Goal: Feedback & Contribution: Leave review/rating

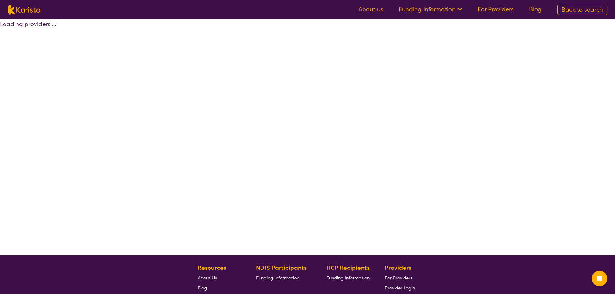
select select "by_score"
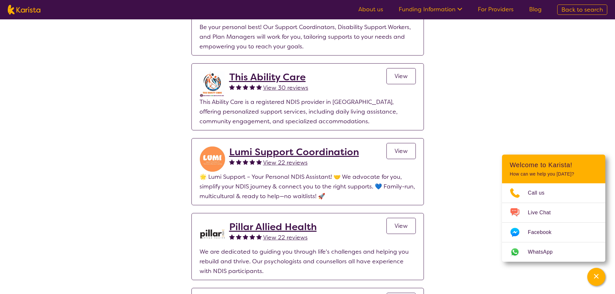
scroll to position [323, 0]
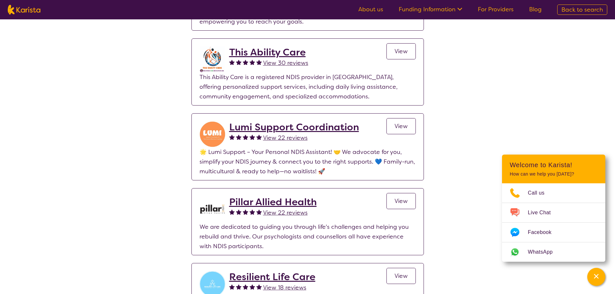
click at [407, 123] on span "View" at bounding box center [400, 126] width 13 height 8
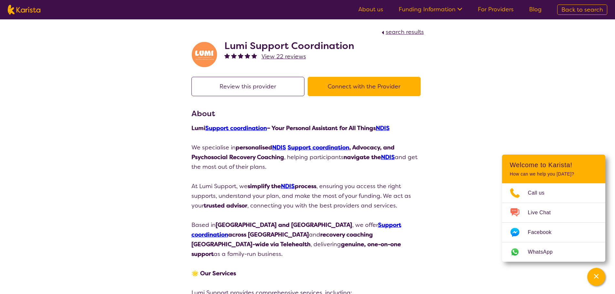
click at [258, 87] on button "Review this provider" at bounding box center [247, 86] width 113 height 19
click at [268, 87] on button "Review this provider" at bounding box center [247, 86] width 113 height 19
click at [399, 34] on span "search results" at bounding box center [405, 32] width 38 height 8
select select "by_score"
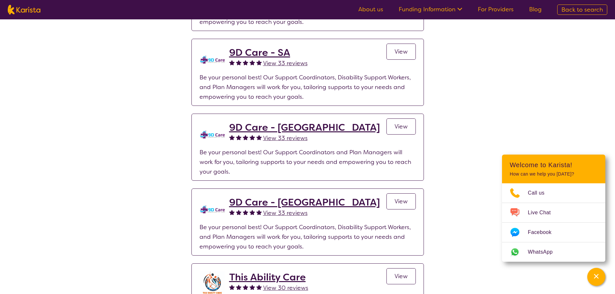
scroll to position [194, 0]
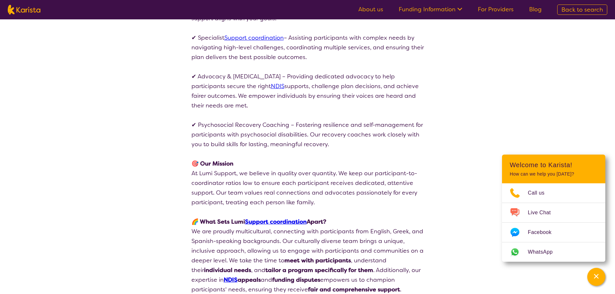
select select "by_score"
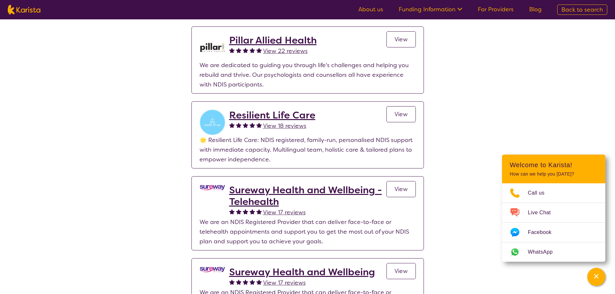
scroll to position [484, 0]
click at [402, 117] on span "View" at bounding box center [400, 115] width 13 height 8
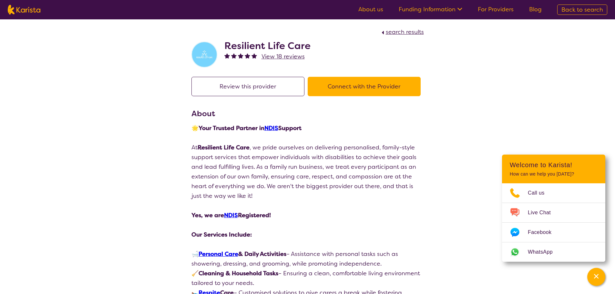
click at [295, 85] on button "Review this provider" at bounding box center [247, 86] width 113 height 19
